Goal: Task Accomplishment & Management: Manage account settings

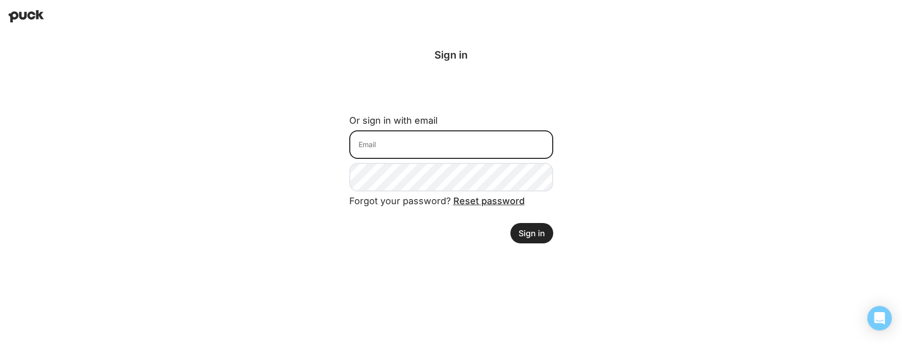
type input "[PERSON_NAME][EMAIL_ADDRESS][PERSON_NAME][DOMAIN_NAME]"
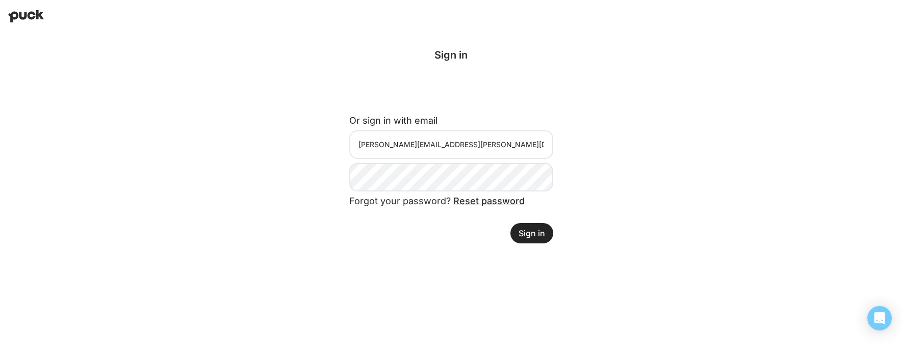
click at [541, 234] on button "Sign in" at bounding box center [531, 233] width 43 height 20
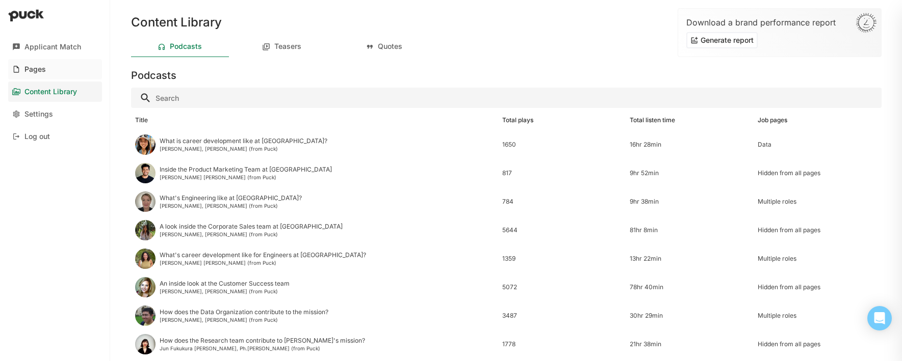
click at [37, 67] on div "Pages" at bounding box center [34, 69] width 21 height 9
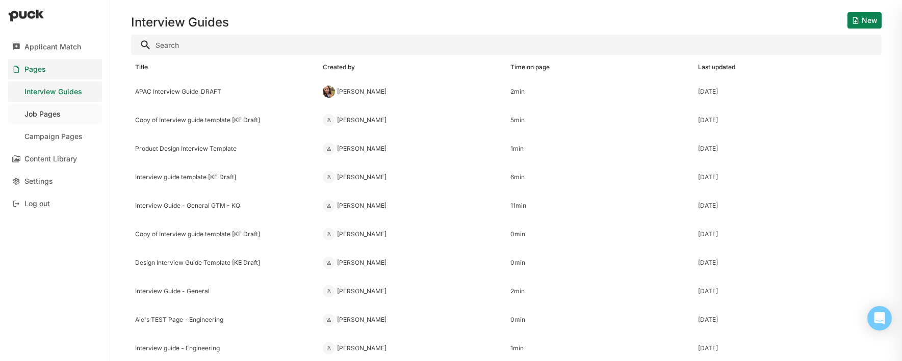
click at [47, 114] on div "Job Pages" at bounding box center [42, 114] width 36 height 9
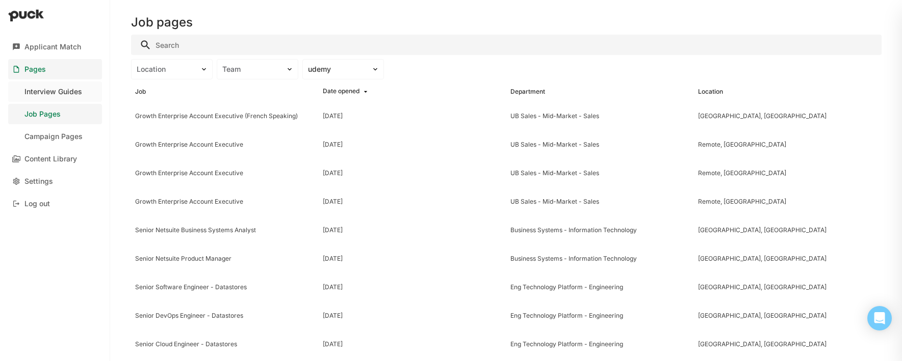
click at [34, 90] on div "Interview Guides" at bounding box center [53, 92] width 58 height 9
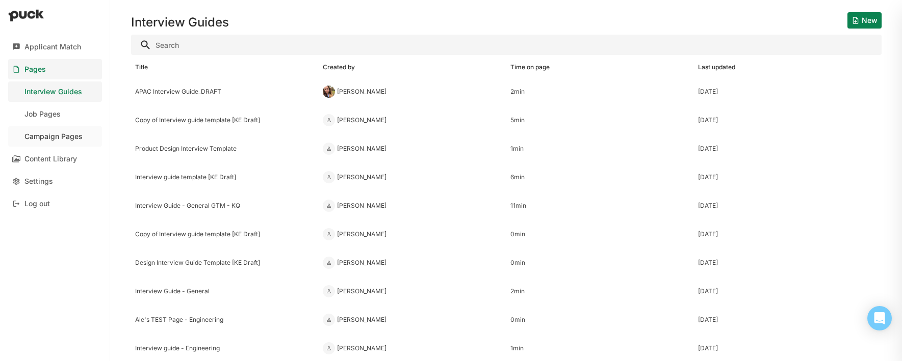
click at [59, 139] on div "Campaign Pages" at bounding box center [53, 137] width 58 height 9
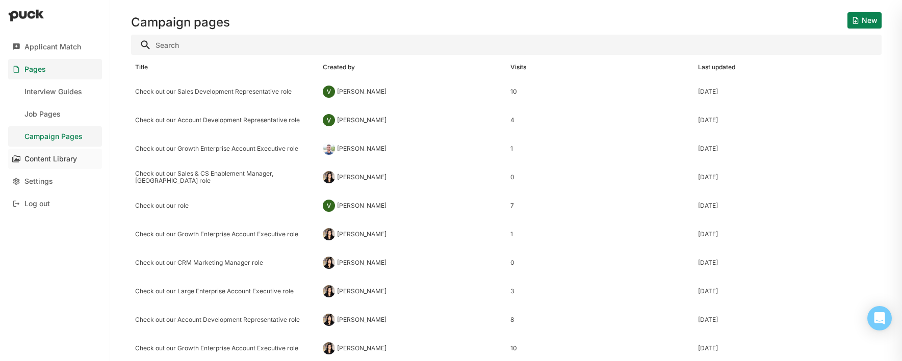
click at [56, 157] on div "Content Library" at bounding box center [50, 159] width 53 height 9
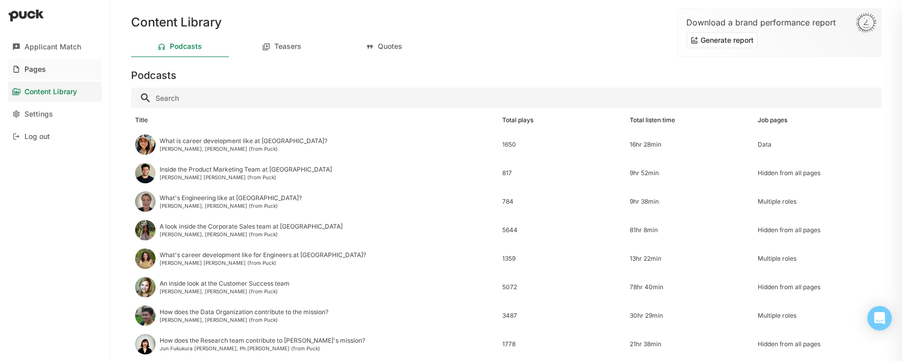
click at [28, 67] on div "Pages" at bounding box center [34, 69] width 21 height 9
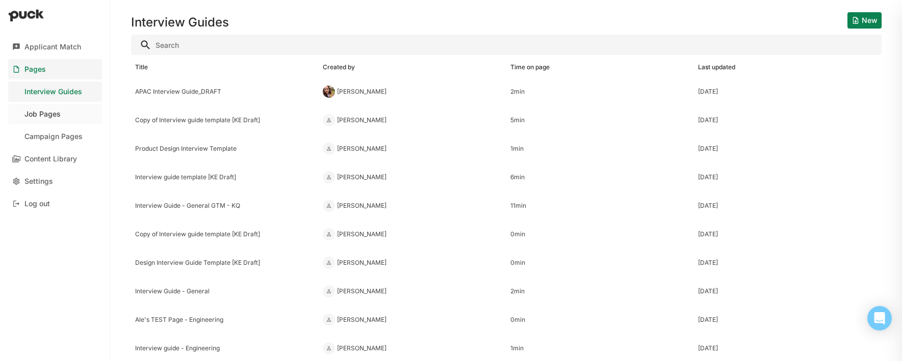
click at [37, 111] on div "Job Pages" at bounding box center [42, 114] width 36 height 9
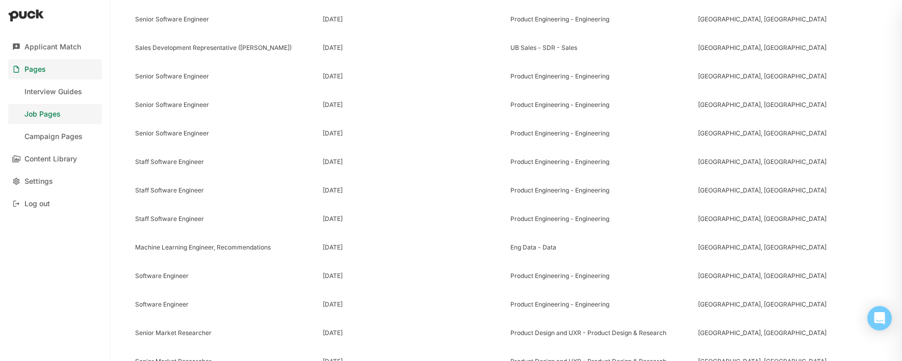
scroll to position [757, 0]
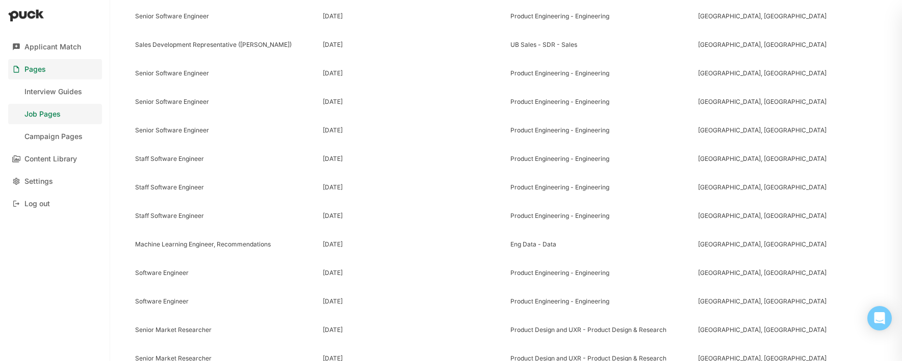
click at [28, 15] on img at bounding box center [26, 15] width 36 height 12
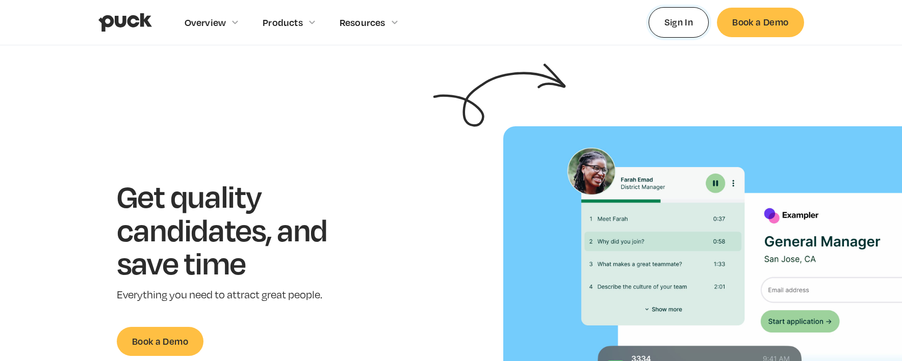
click at [680, 21] on link "Sign In" at bounding box center [679, 22] width 61 height 30
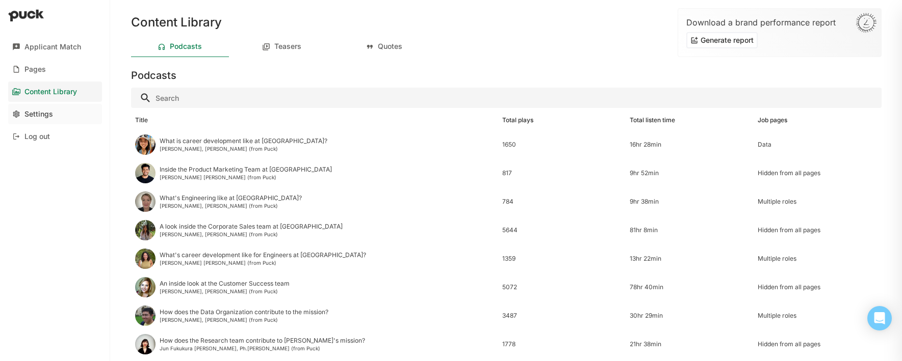
click at [31, 111] on div "Settings" at bounding box center [38, 114] width 29 height 9
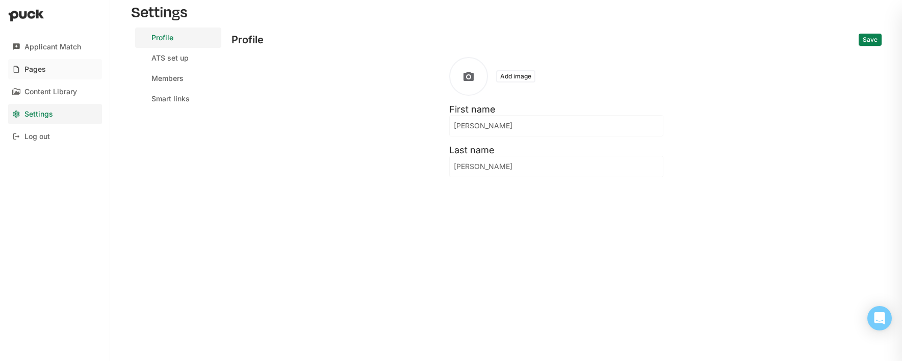
click at [30, 68] on div "Pages" at bounding box center [34, 69] width 21 height 9
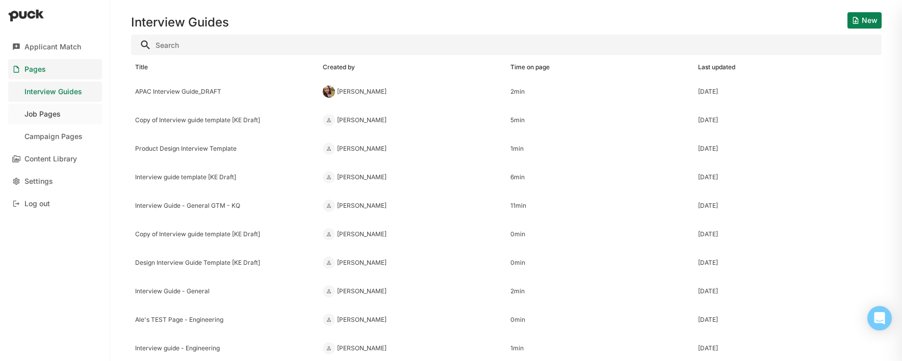
click at [51, 113] on div "Job Pages" at bounding box center [42, 114] width 36 height 9
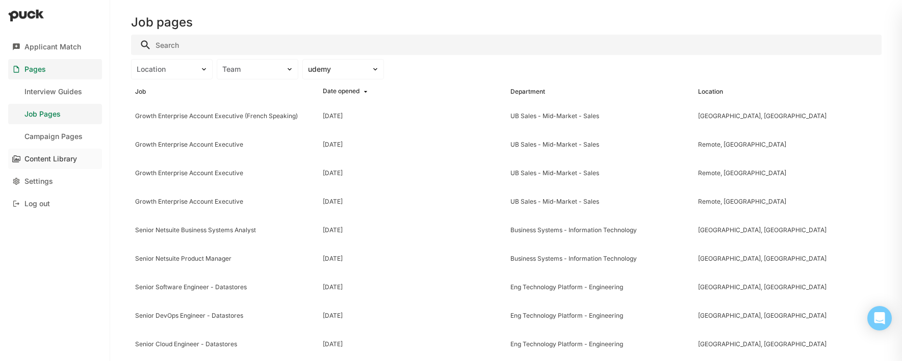
click at [33, 160] on div "Content Library" at bounding box center [50, 159] width 53 height 9
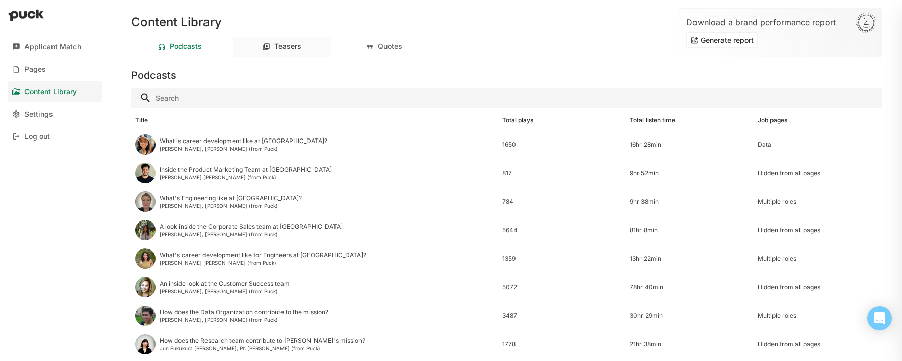
click at [285, 46] on div "Teasers" at bounding box center [287, 46] width 27 height 9
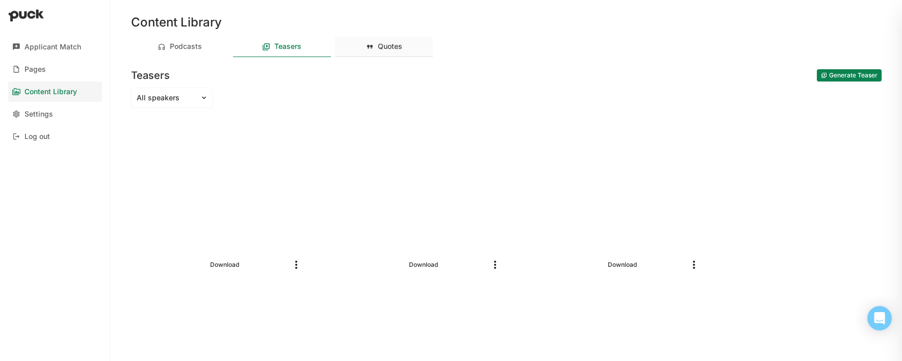
click at [380, 47] on div "Quotes" at bounding box center [390, 46] width 24 height 9
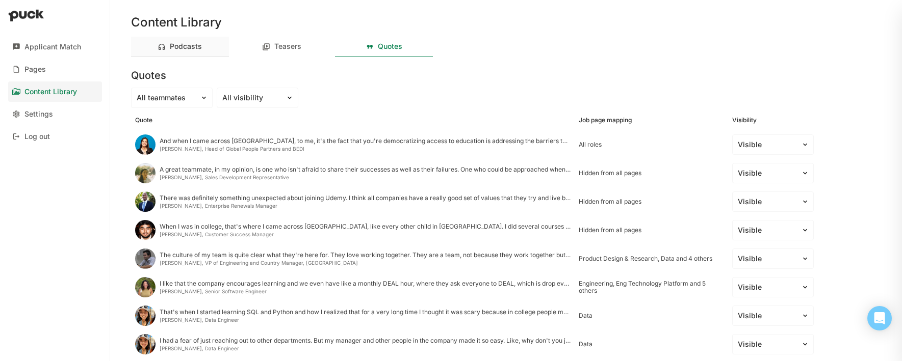
click at [187, 44] on div "Podcasts" at bounding box center [186, 46] width 32 height 9
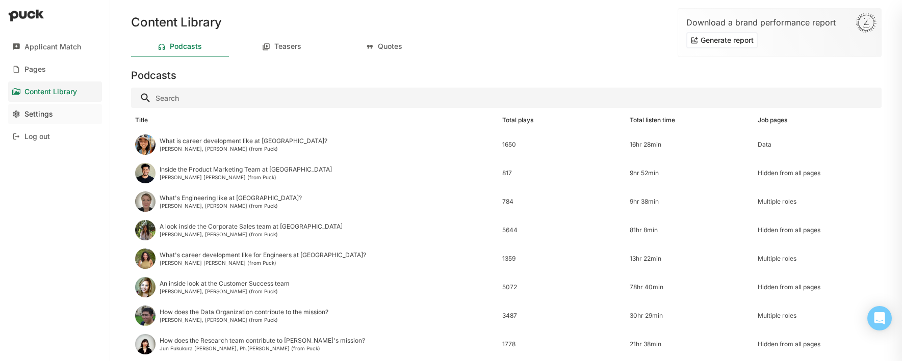
click at [34, 116] on div "Settings" at bounding box center [38, 114] width 29 height 9
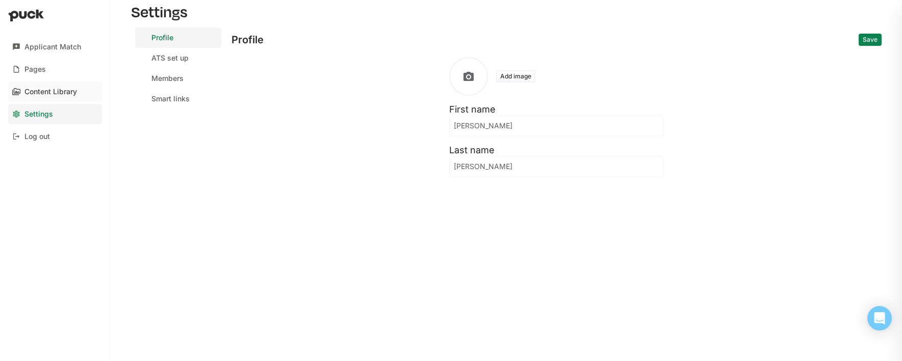
click at [46, 86] on link "Content Library" at bounding box center [55, 92] width 94 height 20
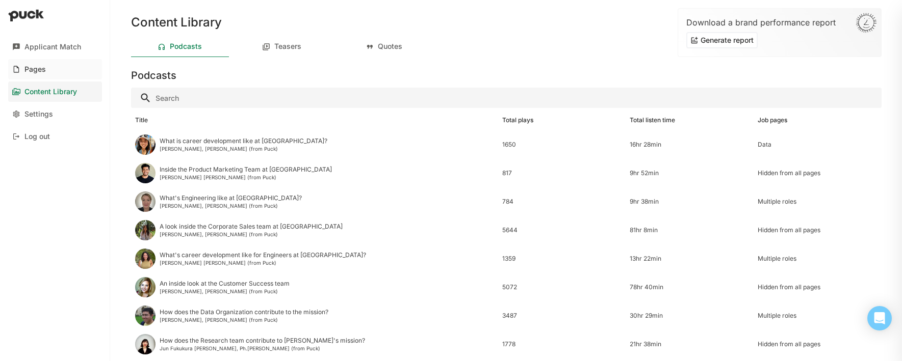
click at [44, 67] on div "Pages" at bounding box center [34, 69] width 21 height 9
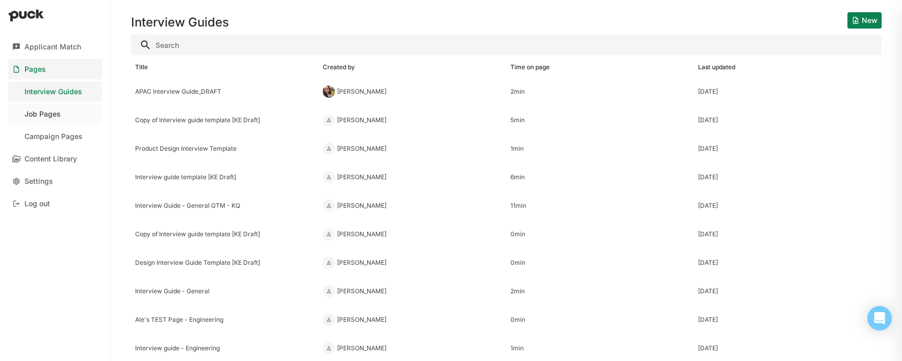
click at [32, 112] on div "Job Pages" at bounding box center [42, 114] width 36 height 9
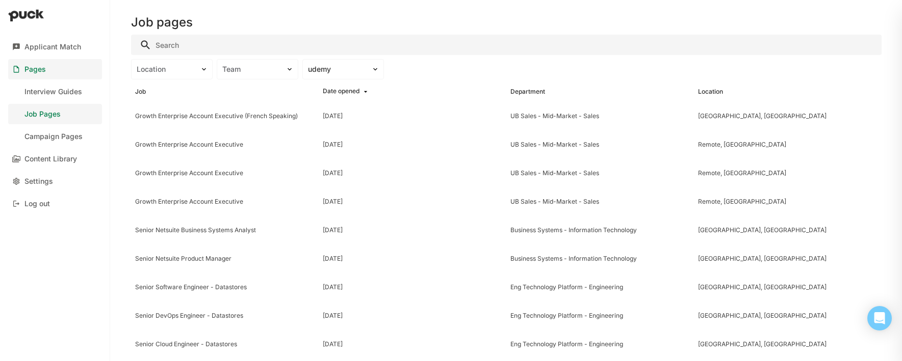
click at [190, 45] on input "Search" at bounding box center [506, 45] width 751 height 20
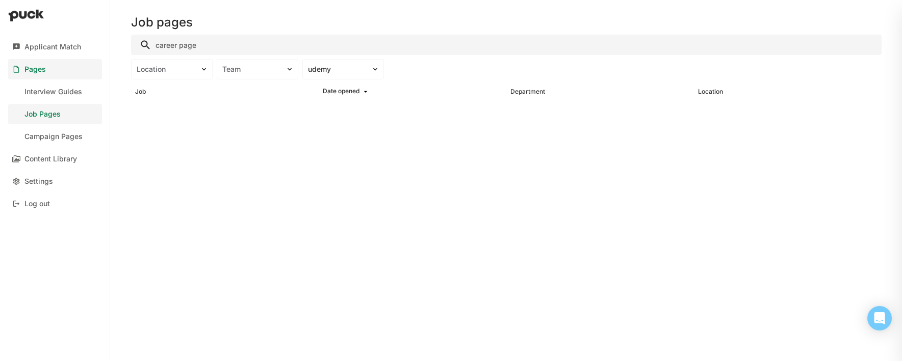
type input "career page"
click at [38, 90] on div "Interview Guides" at bounding box center [53, 92] width 58 height 9
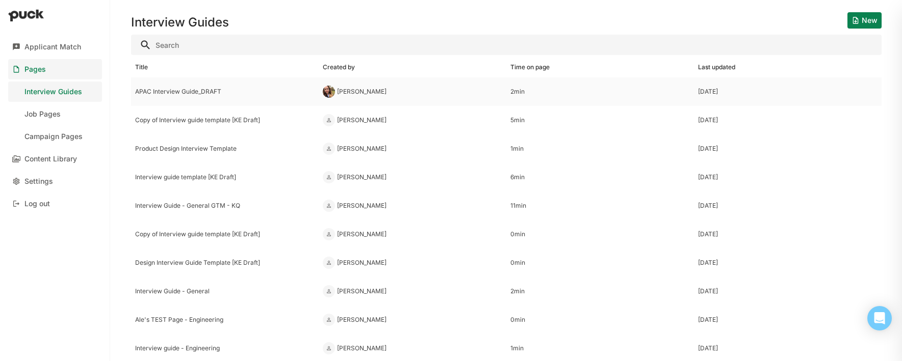
click at [172, 93] on div "APAC Interview Guide_DRAFT" at bounding box center [224, 91] width 179 height 7
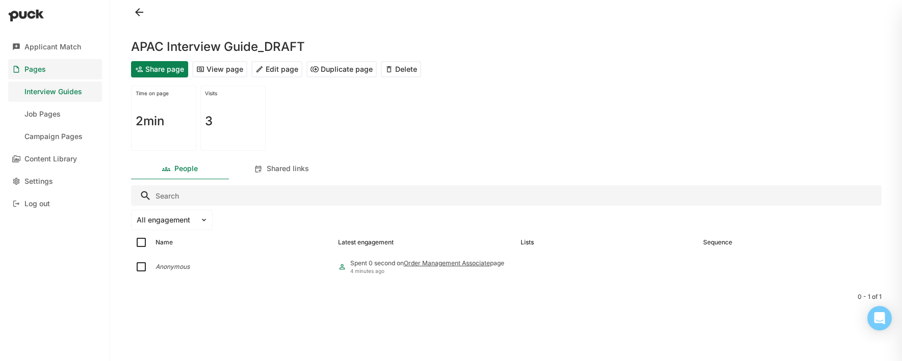
click at [216, 69] on button "View page" at bounding box center [219, 69] width 55 height 16
click at [44, 115] on div "Job Pages" at bounding box center [42, 114] width 36 height 9
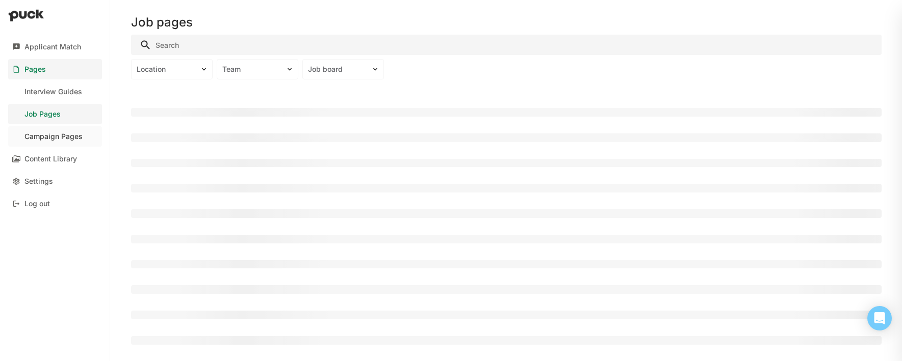
click at [48, 139] on div "Campaign Pages" at bounding box center [53, 137] width 58 height 9
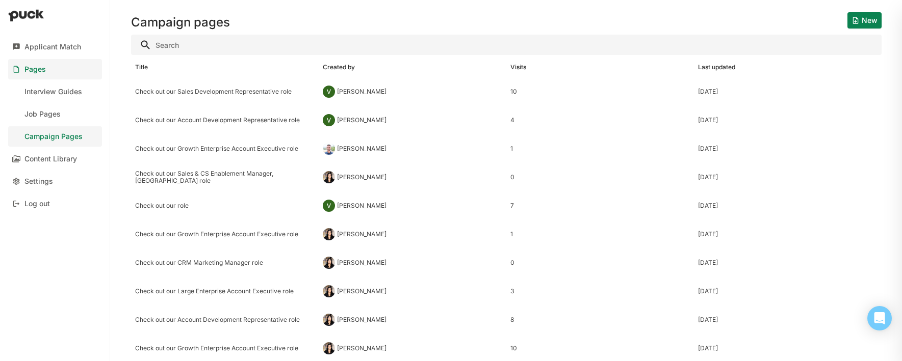
click at [871, 19] on button "New" at bounding box center [864, 20] width 34 height 16
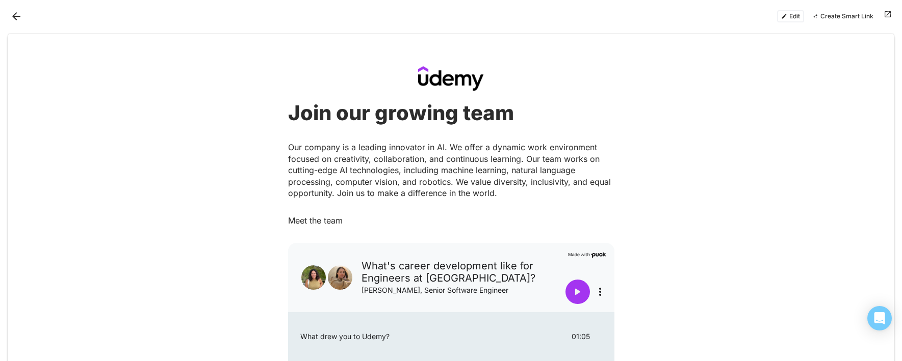
click at [18, 19] on button "Back" at bounding box center [16, 16] width 16 height 16
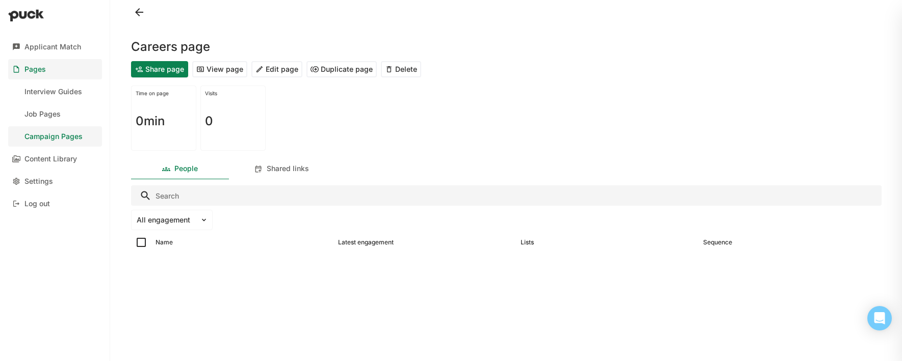
click at [57, 134] on div "Campaign Pages" at bounding box center [53, 137] width 58 height 9
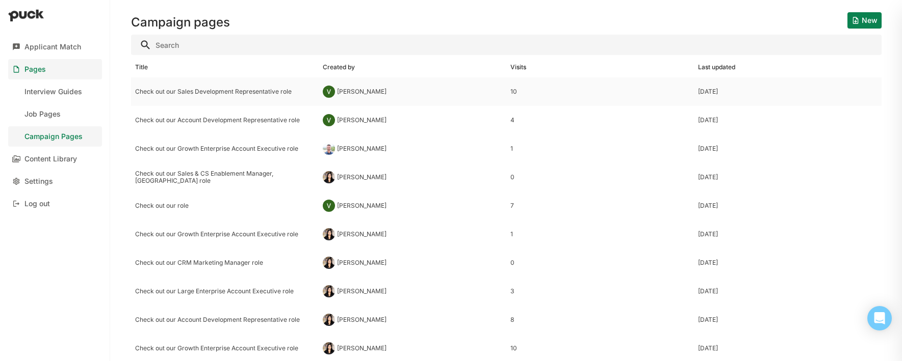
click at [190, 91] on div "Check out our Sales Development Representative role" at bounding box center [224, 91] width 179 height 7
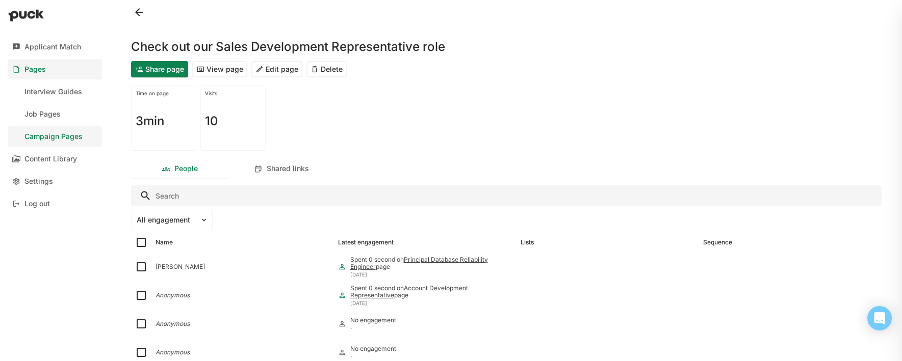
click at [226, 68] on button "View page" at bounding box center [219, 69] width 55 height 16
click at [48, 136] on div "Campaign Pages" at bounding box center [53, 137] width 58 height 9
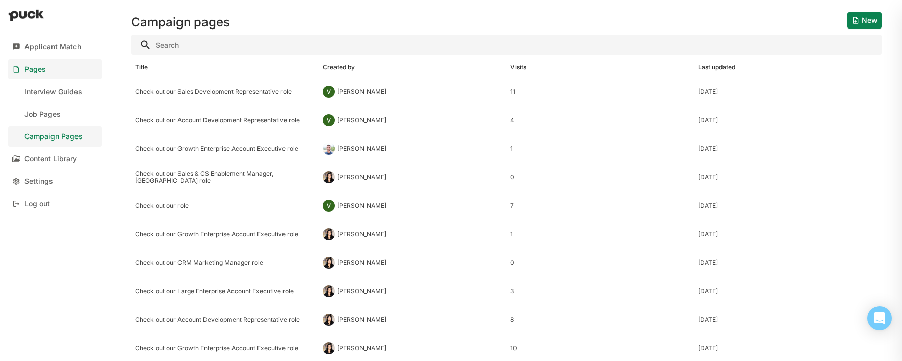
click at [863, 19] on button "New" at bounding box center [864, 20] width 34 height 16
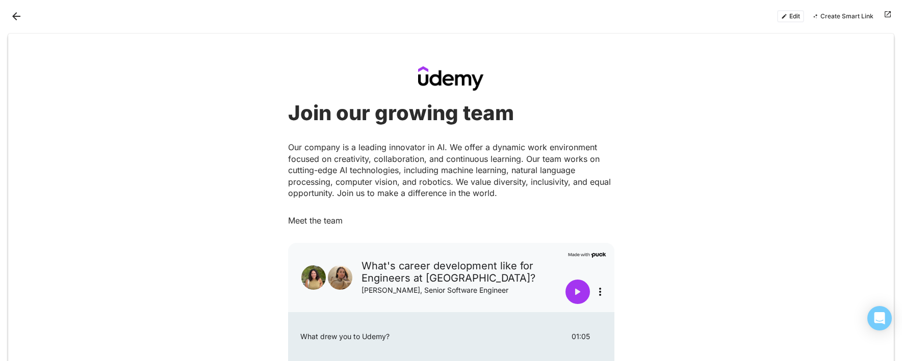
click at [18, 16] on button "Back" at bounding box center [16, 16] width 16 height 16
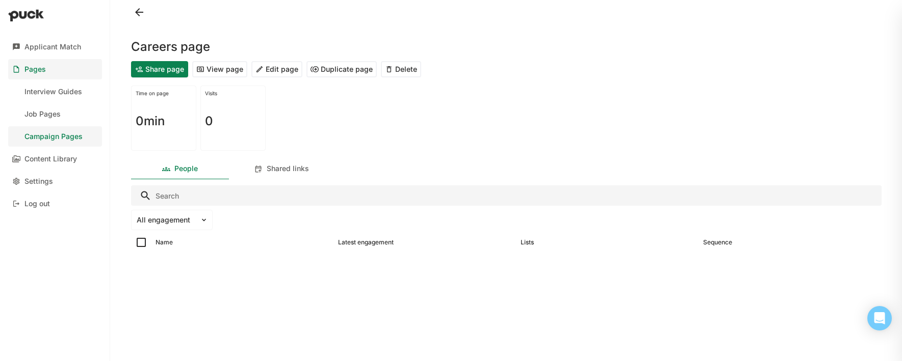
click at [46, 138] on div "Campaign Pages" at bounding box center [53, 137] width 58 height 9
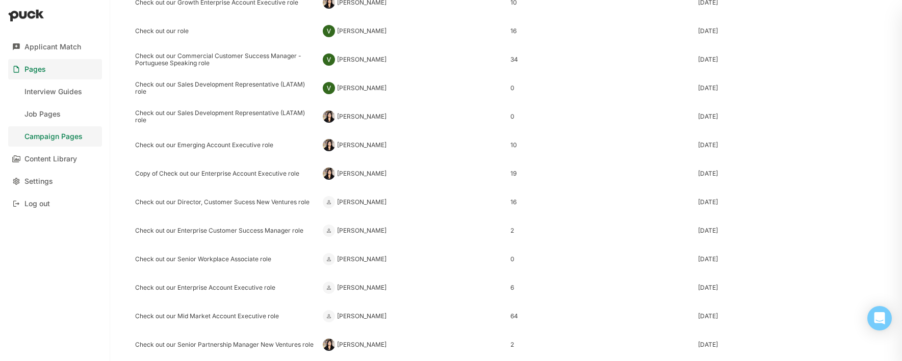
scroll to position [337, 0]
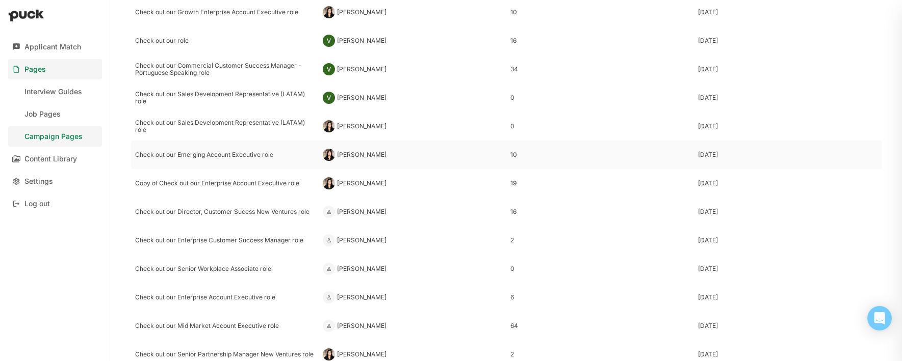
click at [212, 155] on div "Check out our Emerging Account Executive role" at bounding box center [224, 154] width 179 height 7
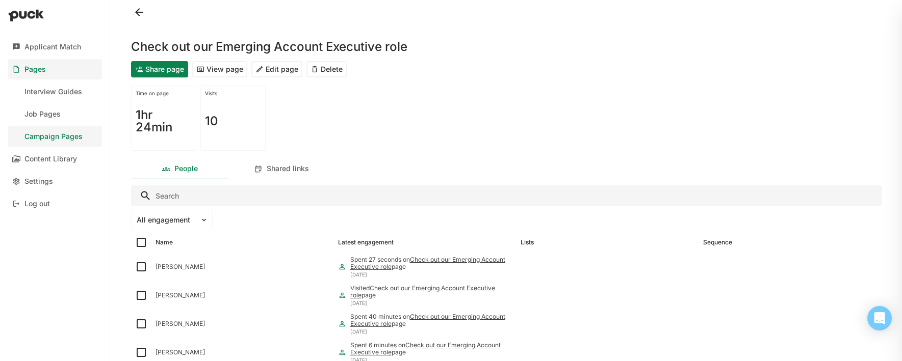
click at [221, 70] on button "View page" at bounding box center [219, 69] width 55 height 16
click at [61, 138] on div "Campaign Pages" at bounding box center [53, 137] width 58 height 9
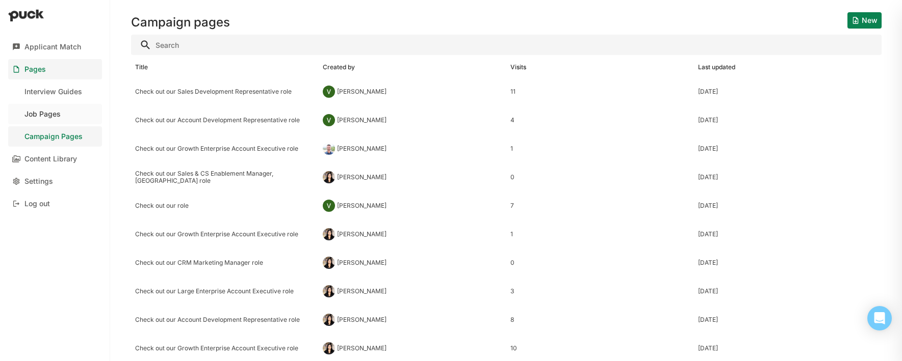
click at [46, 113] on div "Job Pages" at bounding box center [42, 114] width 36 height 9
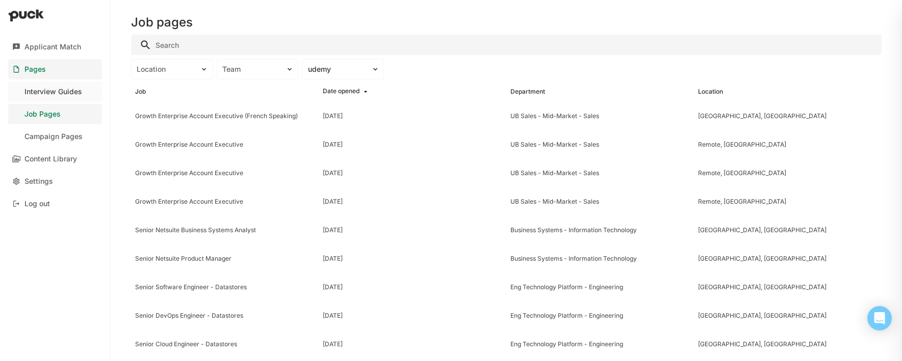
click at [53, 93] on div "Interview Guides" at bounding box center [53, 92] width 58 height 9
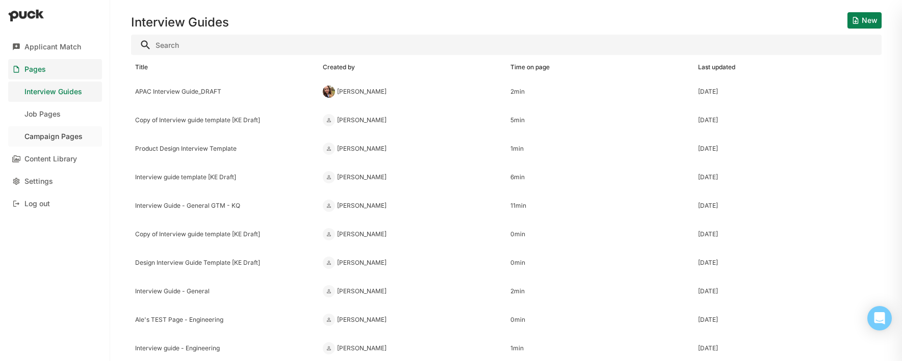
click at [52, 133] on div "Campaign Pages" at bounding box center [53, 137] width 58 height 9
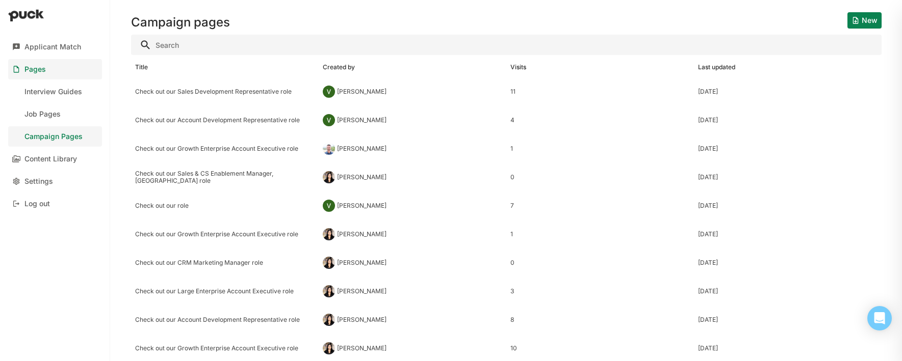
click at [873, 21] on button "New" at bounding box center [864, 20] width 34 height 16
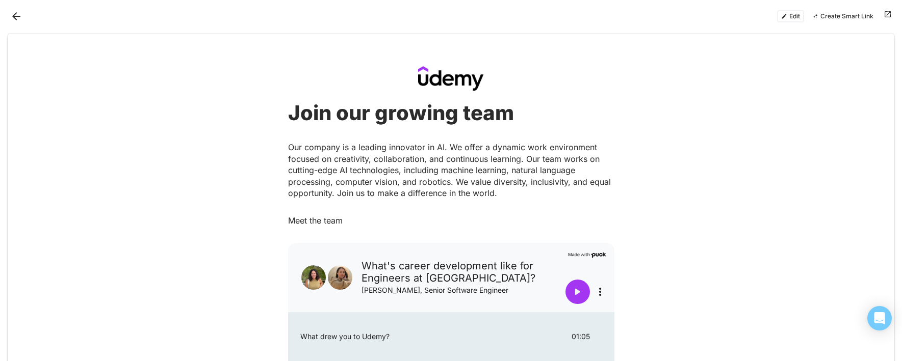
click at [14, 12] on button "Back" at bounding box center [16, 16] width 16 height 16
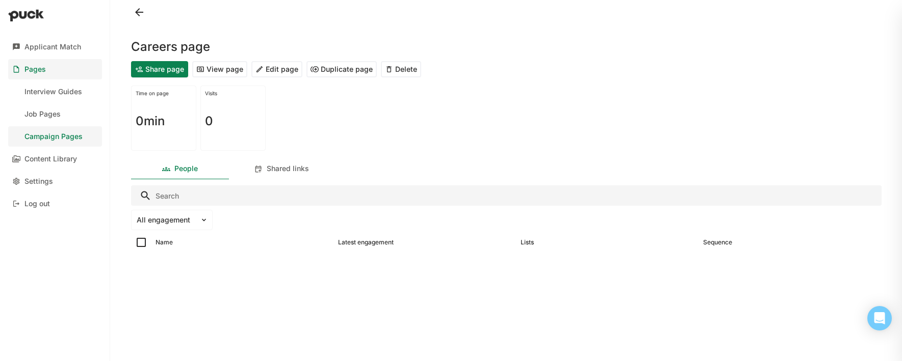
click at [65, 139] on div "Campaign Pages" at bounding box center [53, 137] width 58 height 9
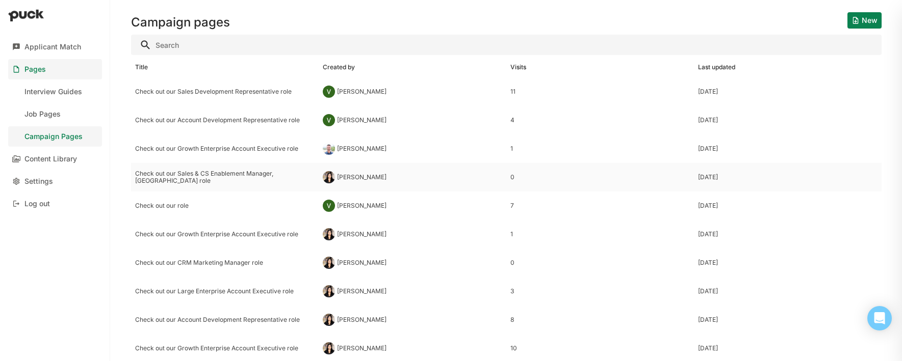
click at [225, 176] on div "Check out our Sales & CS Enablement Manager, [GEOGRAPHIC_DATA] role" at bounding box center [224, 177] width 179 height 15
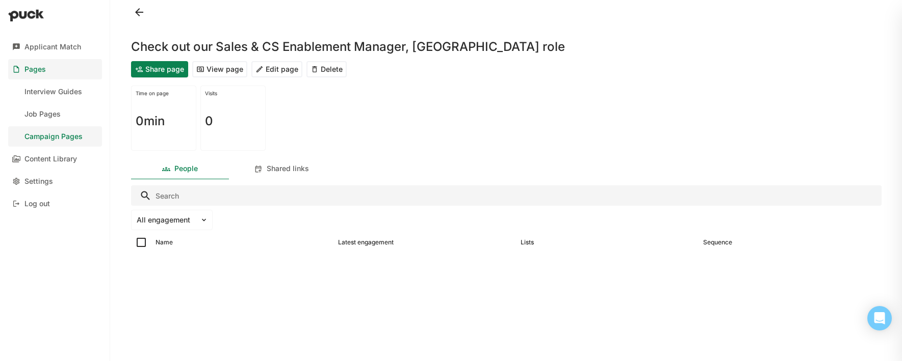
click at [223, 70] on button "View page" at bounding box center [219, 69] width 55 height 16
click at [288, 68] on button "Edit page" at bounding box center [276, 69] width 51 height 16
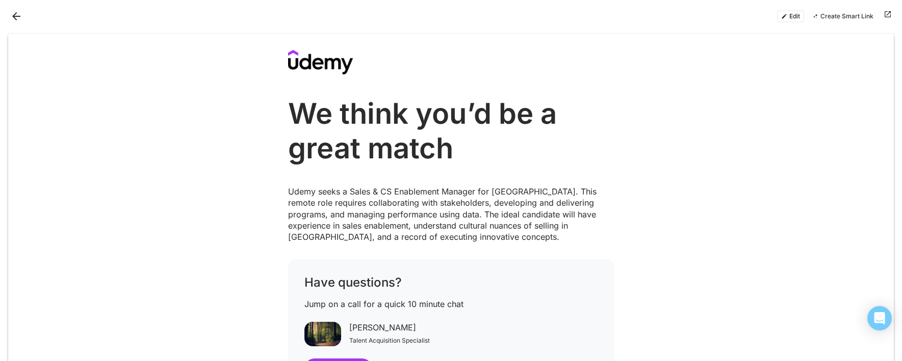
click at [17, 15] on button "Back" at bounding box center [16, 16] width 16 height 16
